Goal: Task Accomplishment & Management: Use online tool/utility

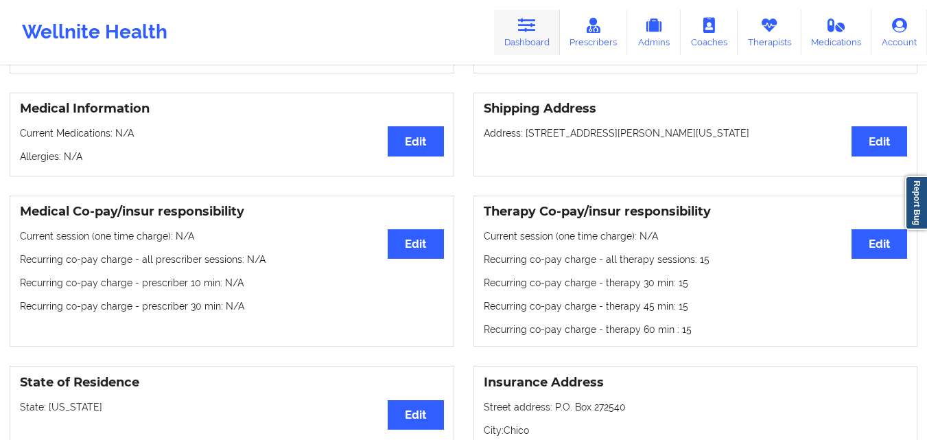
scroll to position [288, 0]
click at [527, 28] on icon at bounding box center [527, 25] width 18 height 15
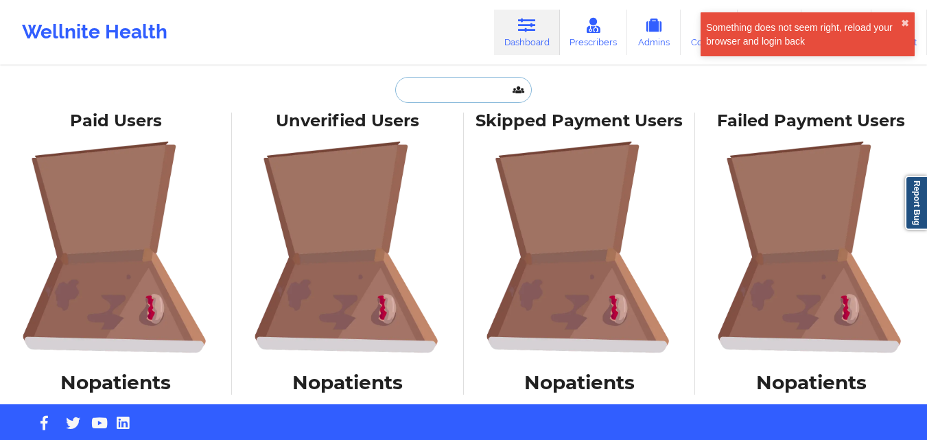
click at [448, 92] on input "text" at bounding box center [463, 90] width 136 height 26
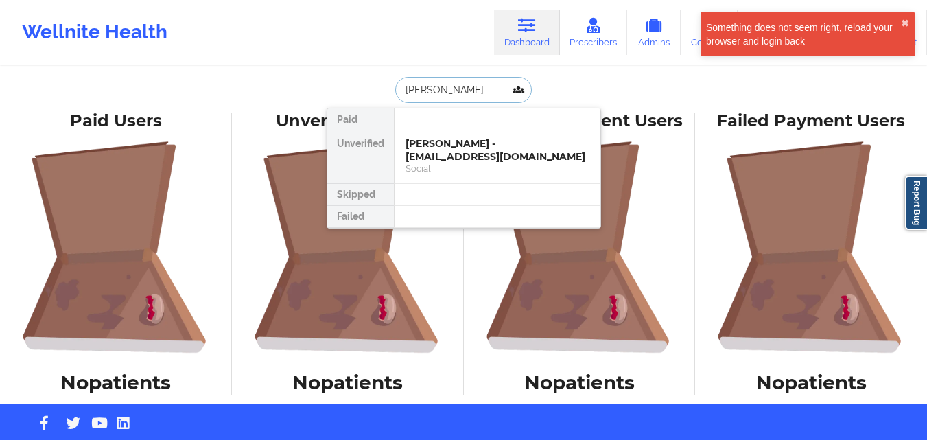
type input "[PERSON_NAME]"
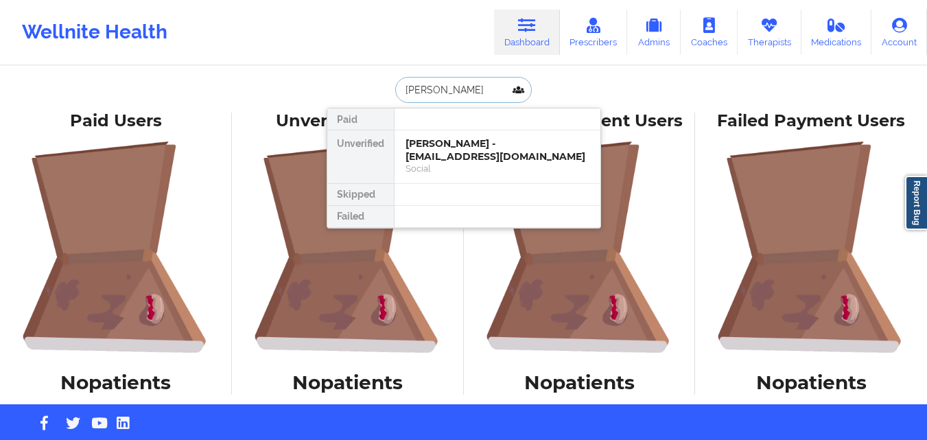
click at [490, 89] on input "[PERSON_NAME]" at bounding box center [463, 90] width 136 height 26
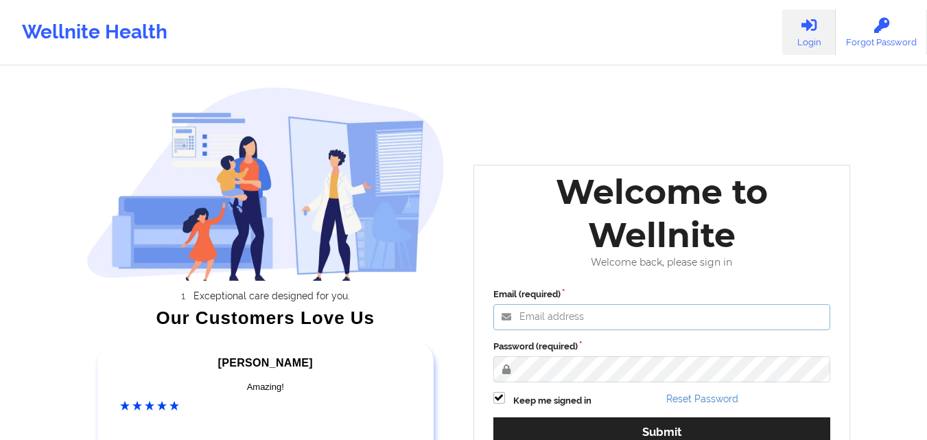
click at [603, 322] on input "Email (required)" at bounding box center [663, 317] width 338 height 26
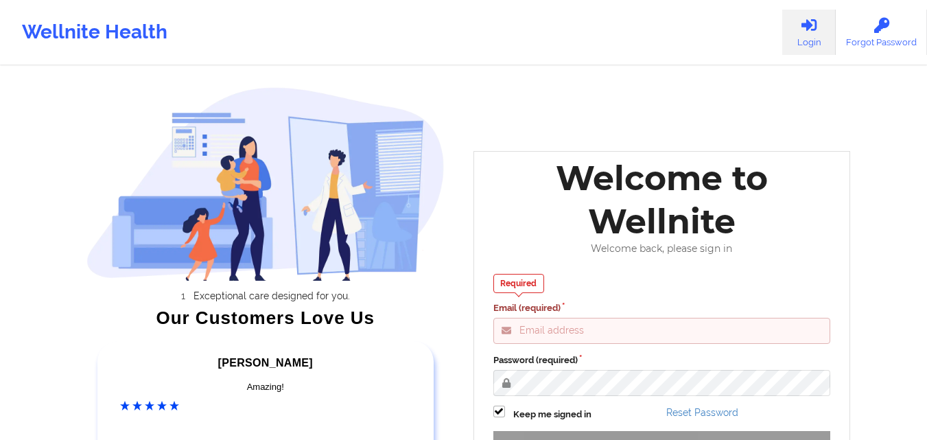
type input "[EMAIL_ADDRESS][DOMAIN_NAME]"
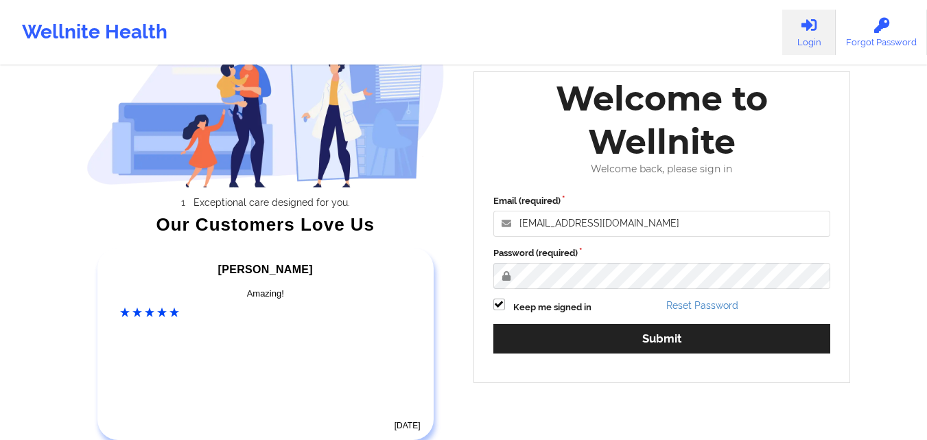
scroll to position [137, 0]
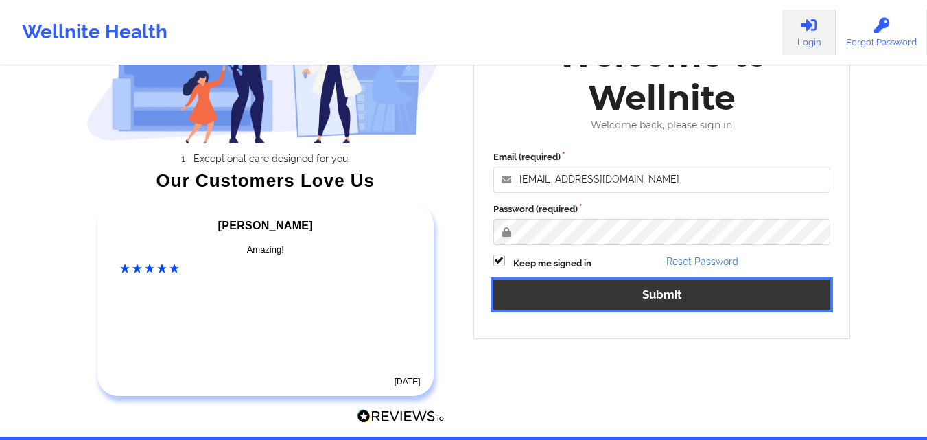
click at [646, 305] on button "Submit" at bounding box center [663, 295] width 338 height 30
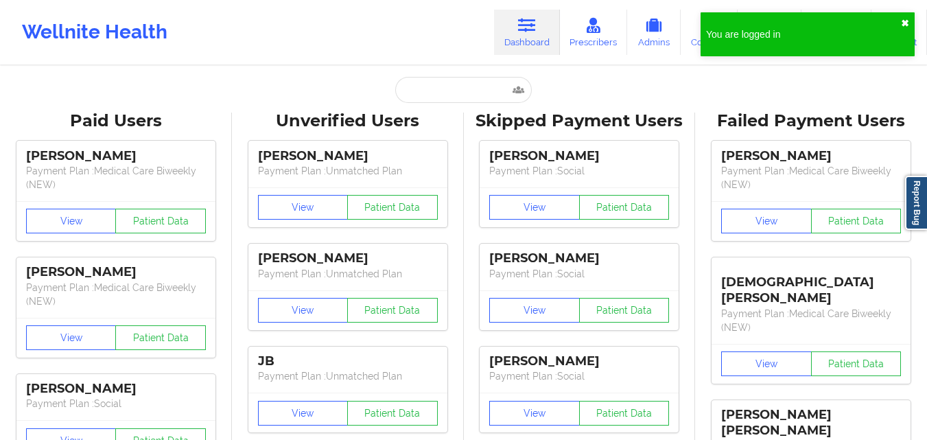
click at [907, 25] on button "✖︎" at bounding box center [905, 23] width 8 height 11
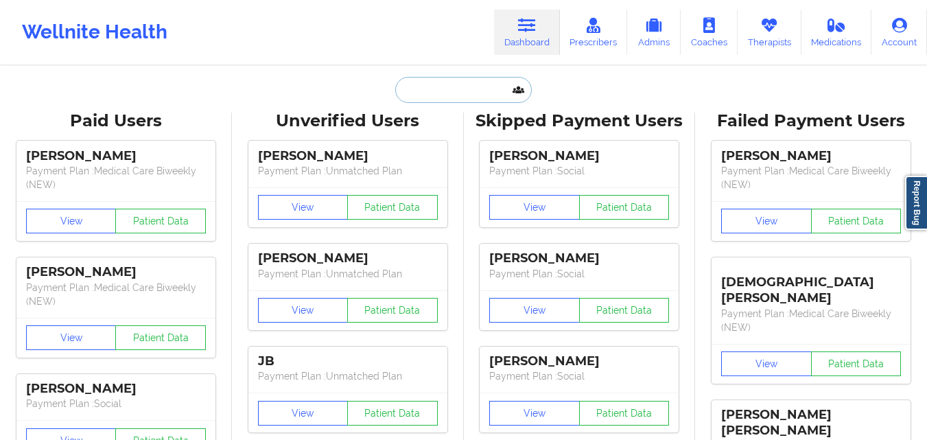
click at [459, 87] on input "text" at bounding box center [463, 90] width 136 height 26
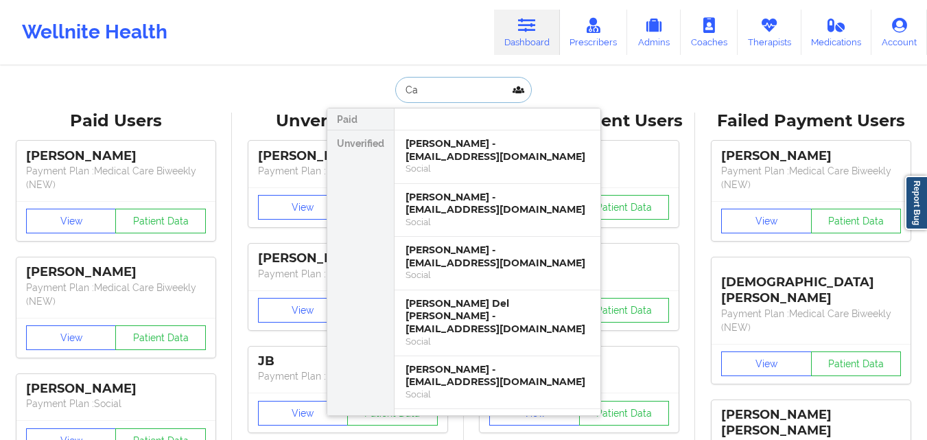
type input "C"
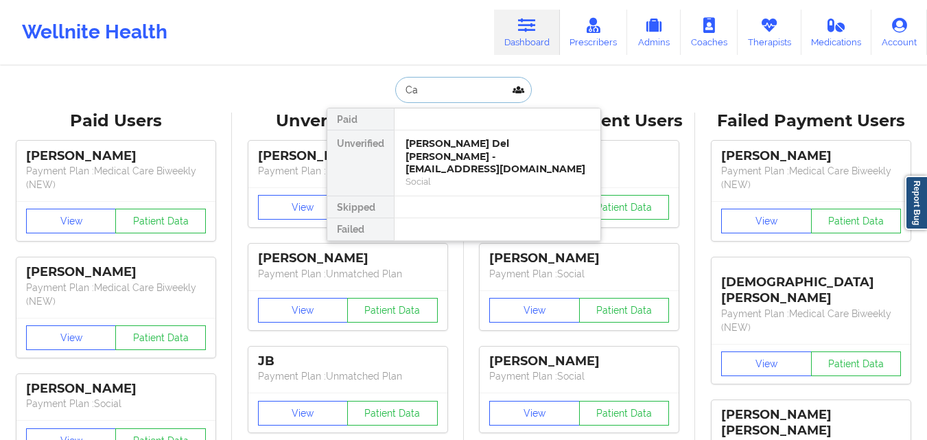
type input "C"
